Goal: Task Accomplishment & Management: Use online tool/utility

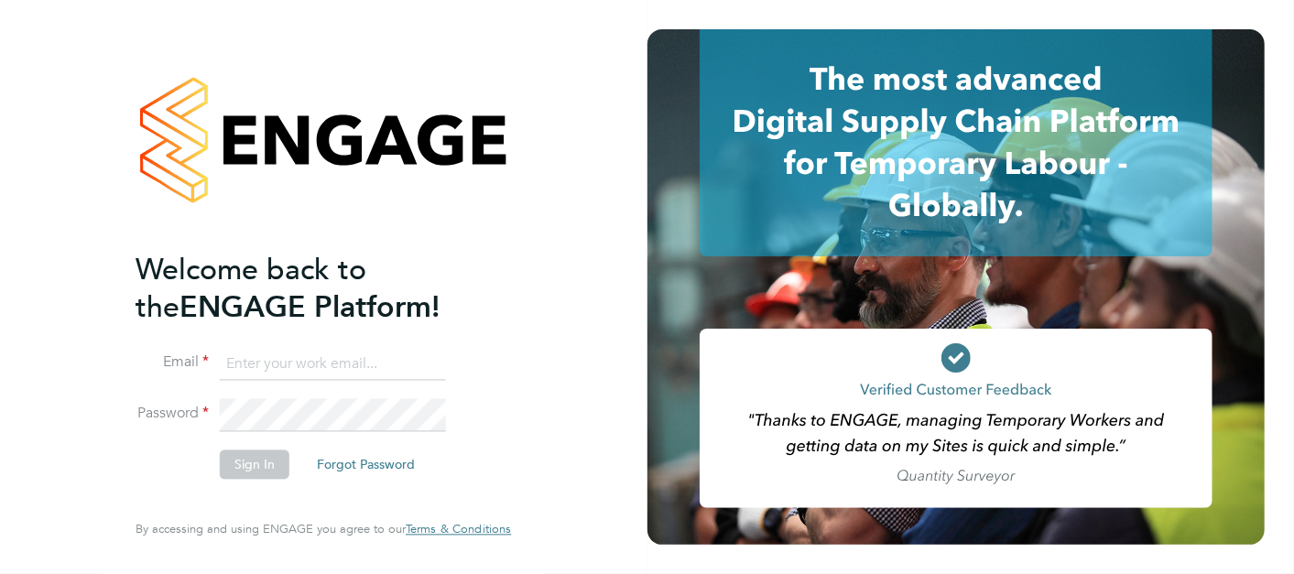
drag, startPoint x: 387, startPoint y: 356, endPoint x: 364, endPoint y: 322, distance: 41.4
click at [388, 357] on input at bounding box center [333, 364] width 226 height 33
type input "lewis.railton@hays.com"
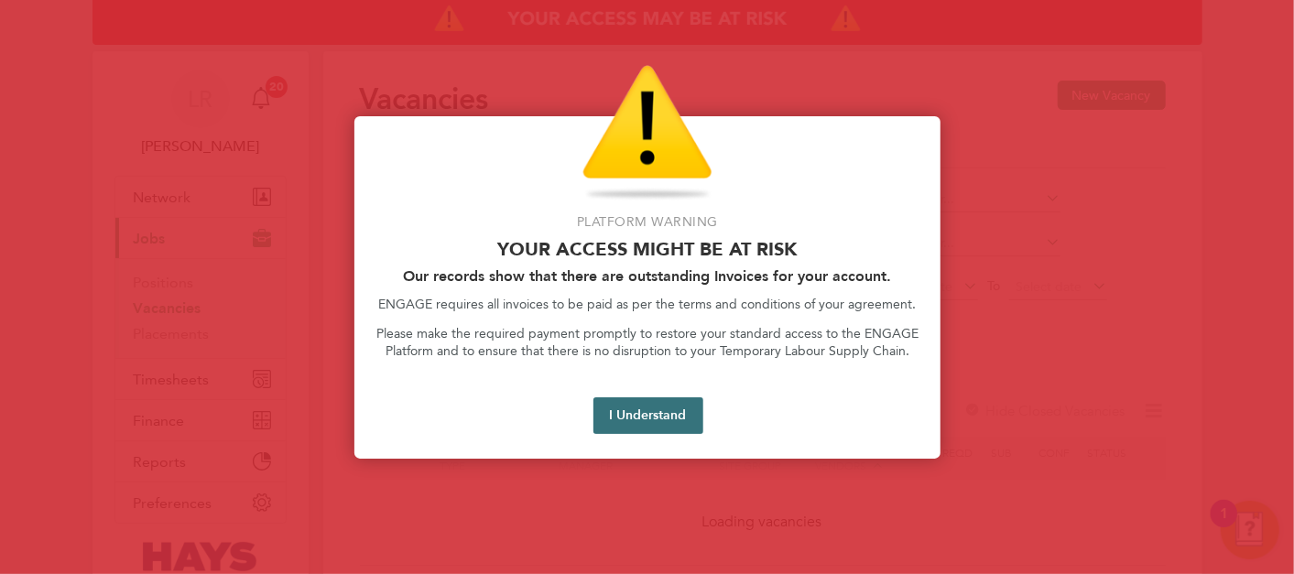
click at [701, 425] on button "I Understand" at bounding box center [648, 415] width 110 height 37
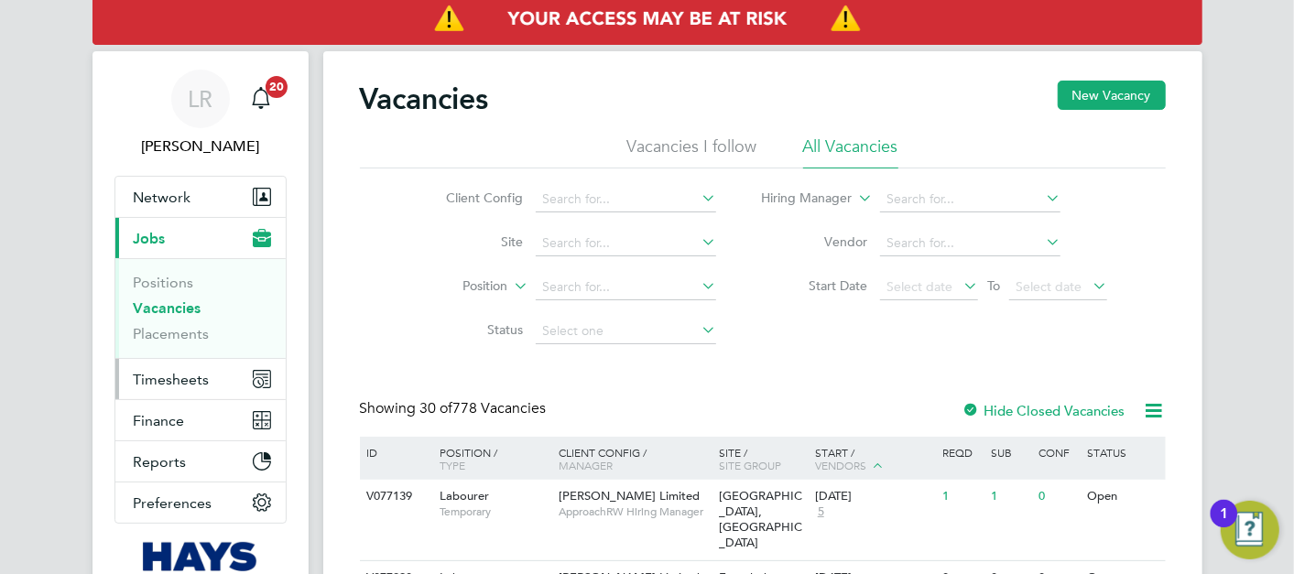
drag, startPoint x: 190, startPoint y: 376, endPoint x: 210, endPoint y: 374, distance: 19.4
click at [199, 376] on span "Timesheets" at bounding box center [172, 379] width 76 height 17
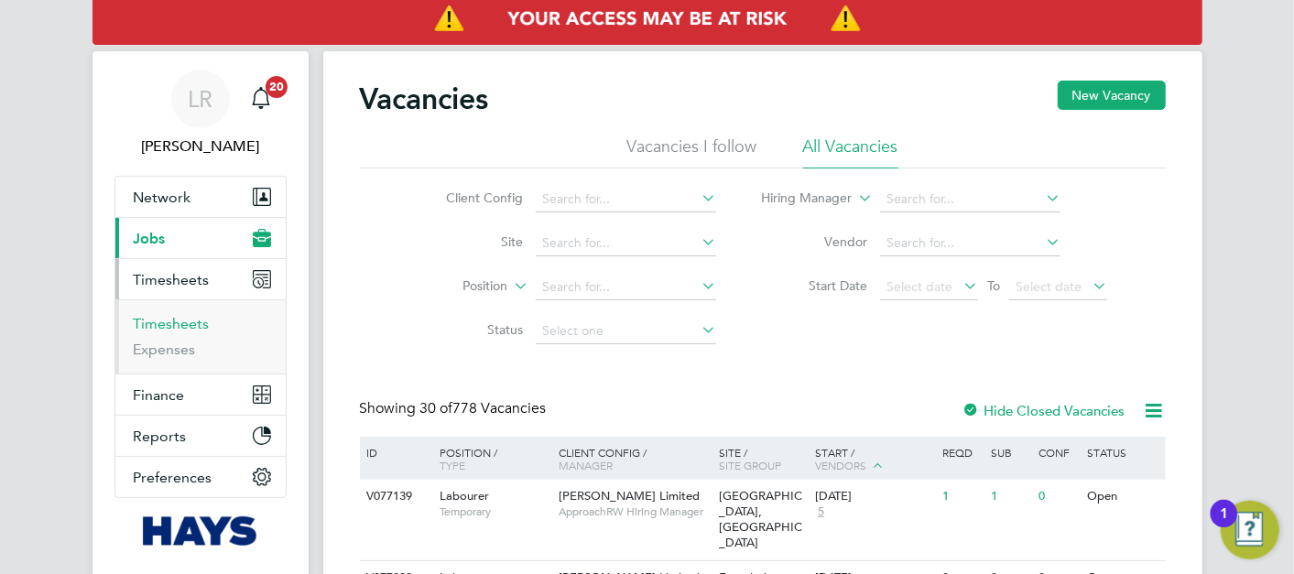
click at [178, 317] on link "Timesheets" at bounding box center [172, 323] width 76 height 17
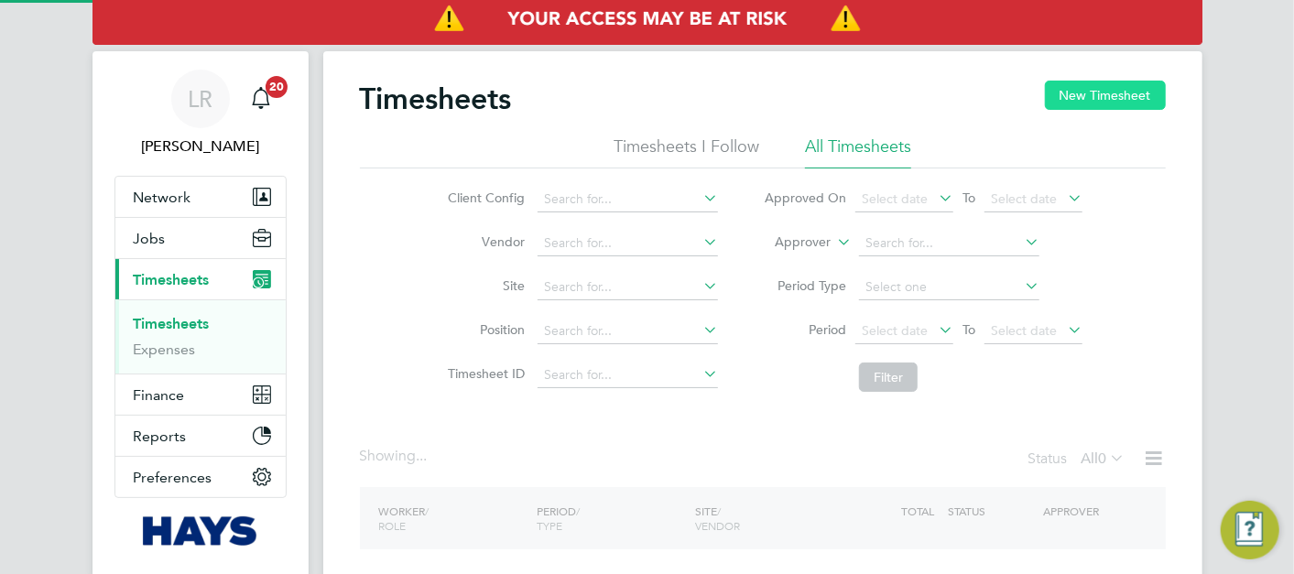
click at [1106, 89] on button "New Timesheet" at bounding box center [1105, 95] width 121 height 29
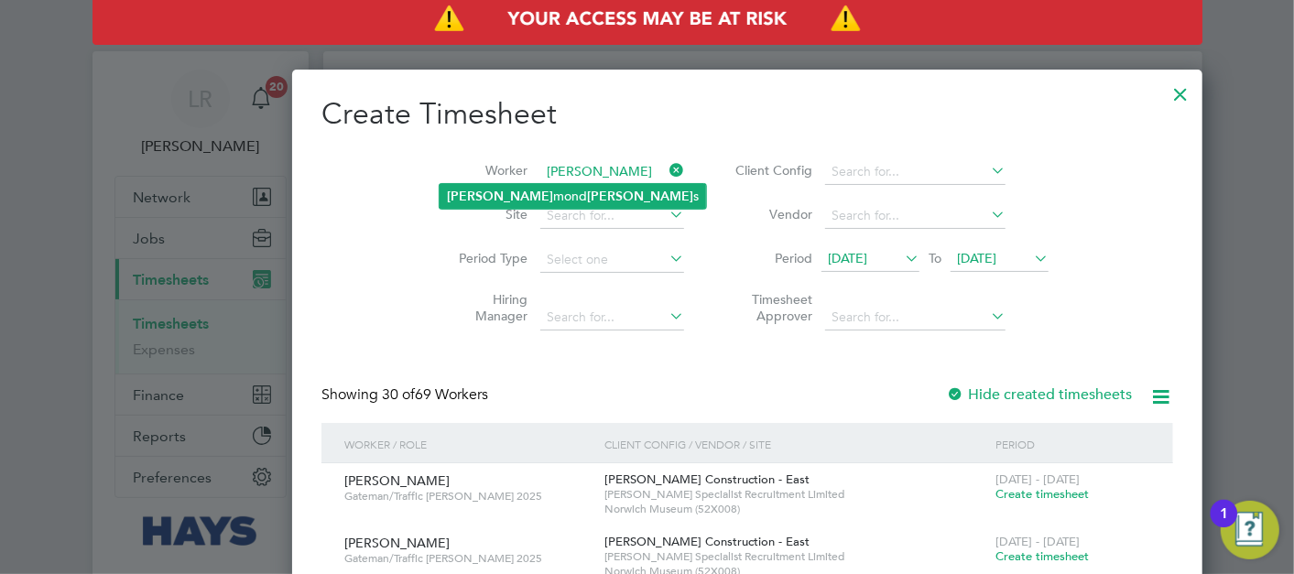
type input "[PERSON_NAME]"
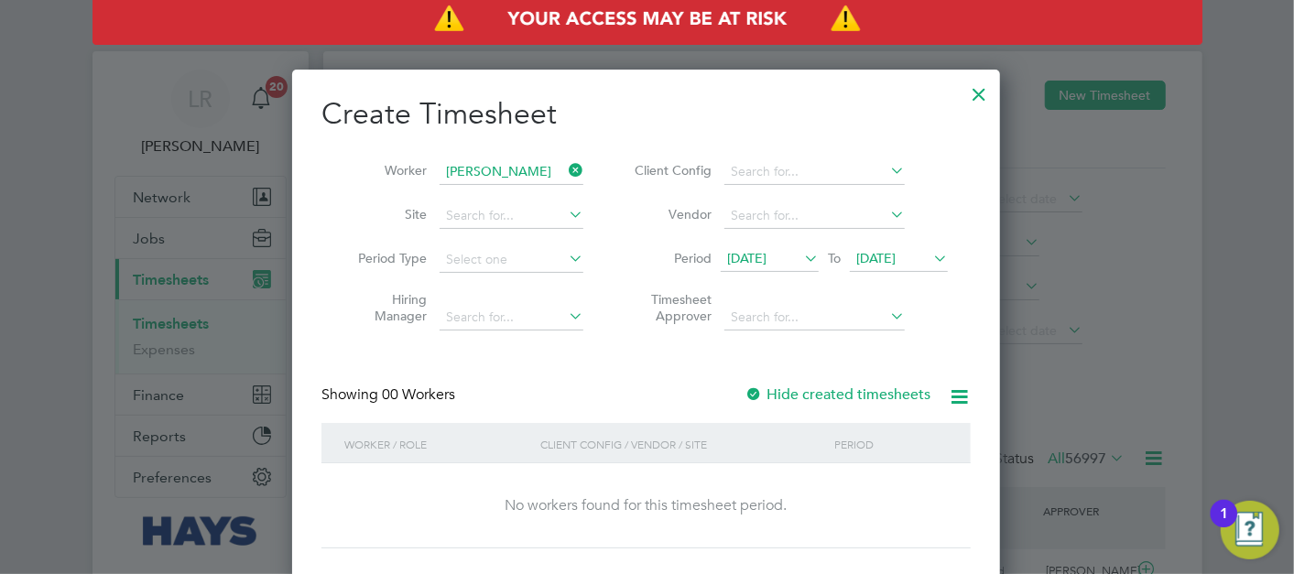
click at [753, 388] on div at bounding box center [753, 395] width 18 height 18
click at [753, 389] on div at bounding box center [753, 395] width 18 height 18
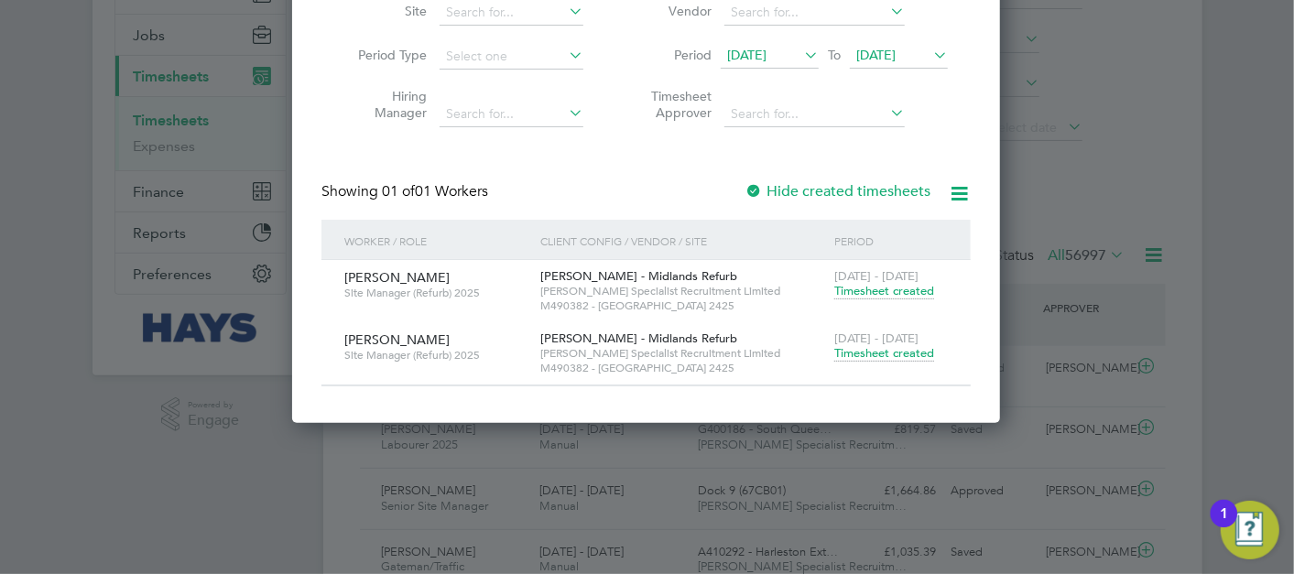
click at [916, 362] on div "[DATE] - [DATE] Timesheet created" at bounding box center [891, 346] width 123 height 49
click at [916, 354] on span "Timesheet created" at bounding box center [884, 353] width 100 height 16
